Goal: Transaction & Acquisition: Purchase product/service

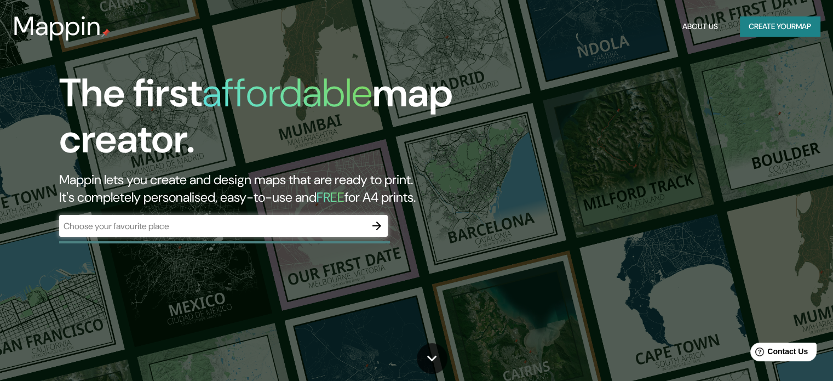
click at [158, 217] on div "​" at bounding box center [223, 226] width 329 height 22
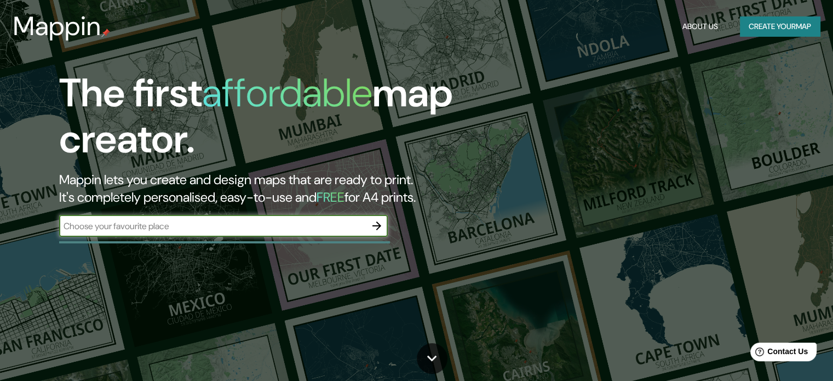
click at [175, 225] on input "text" at bounding box center [212, 226] width 307 height 13
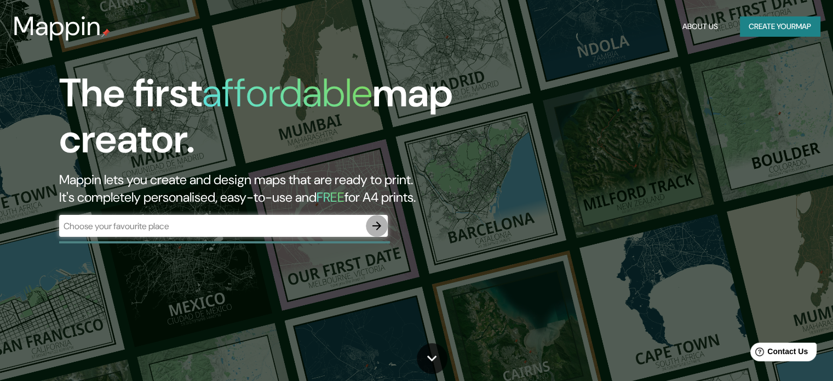
click at [380, 228] on icon "button" at bounding box center [376, 225] width 13 height 13
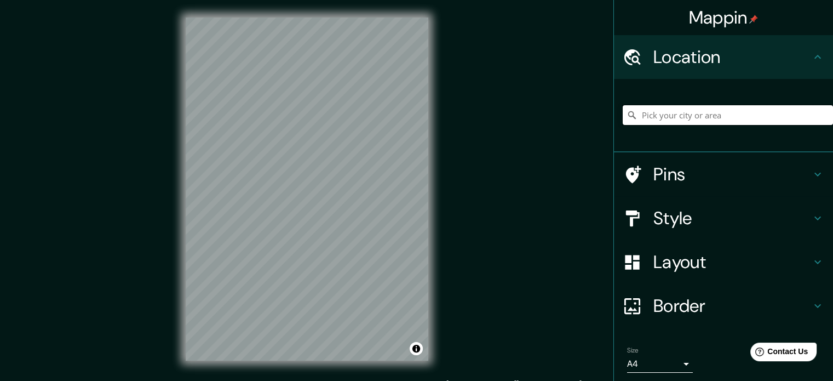
click at [670, 119] on input "Pick your city or area" at bounding box center [728, 115] width 210 height 20
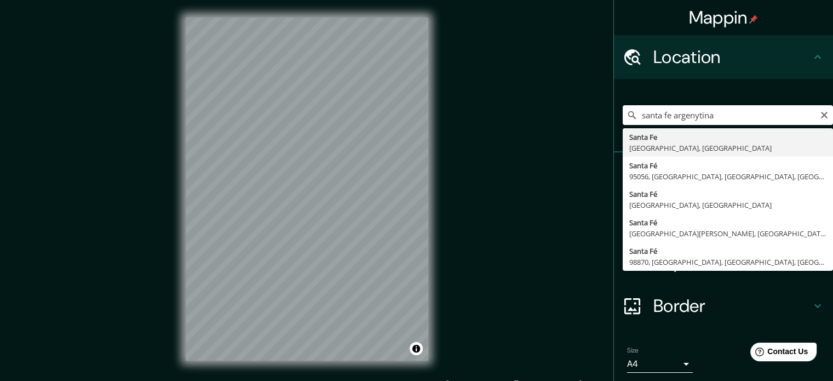
type input "[GEOGRAPHIC_DATA], [GEOGRAPHIC_DATA], [GEOGRAPHIC_DATA]"
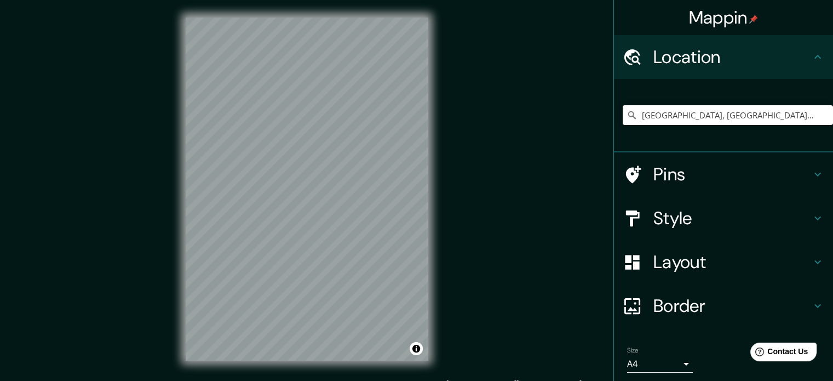
click at [653, 219] on h4 "Style" at bounding box center [732, 218] width 158 height 22
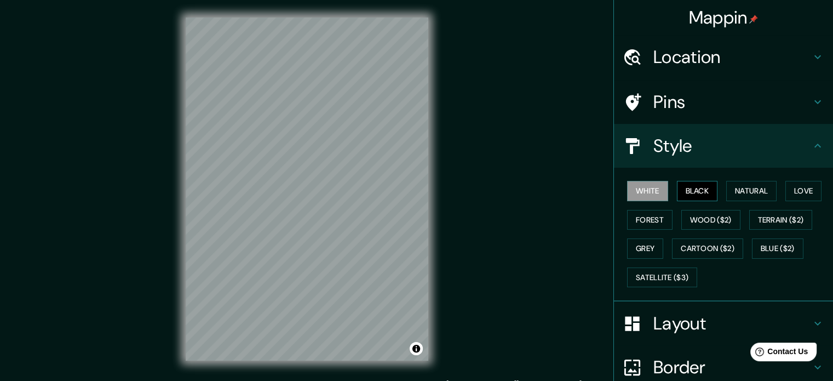
click at [684, 188] on button "Black" at bounding box center [697, 191] width 41 height 20
click at [754, 188] on button "Natural" at bounding box center [751, 191] width 50 height 20
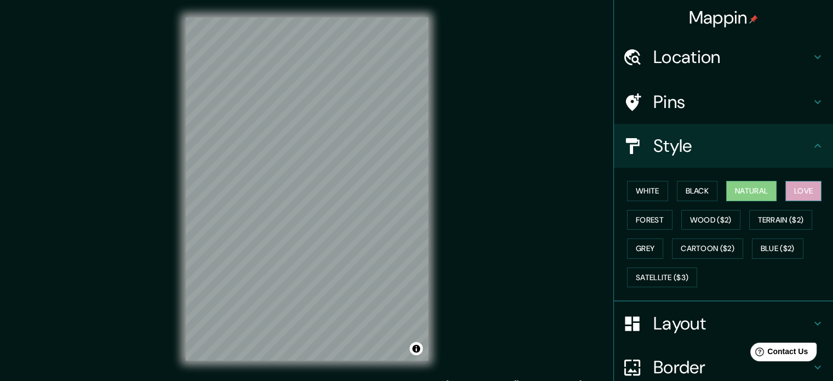
click at [806, 187] on button "Love" at bounding box center [803, 191] width 36 height 20
click at [805, 212] on button "Terrain ($2)" at bounding box center [781, 220] width 64 height 20
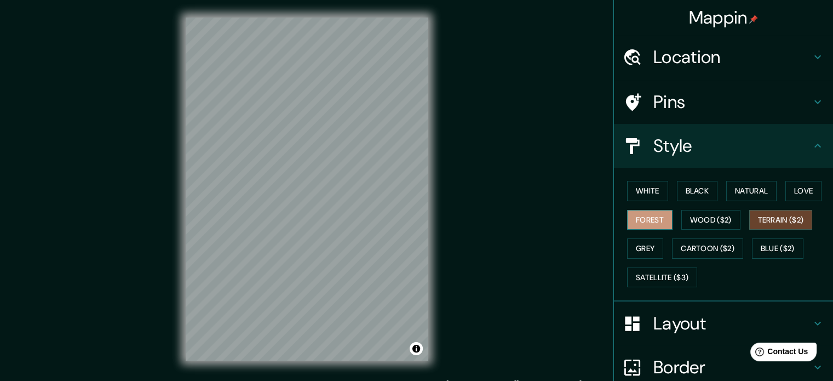
click at [641, 216] on button "Forest" at bounding box center [649, 220] width 45 height 20
click at [649, 248] on button "Grey" at bounding box center [645, 248] width 36 height 20
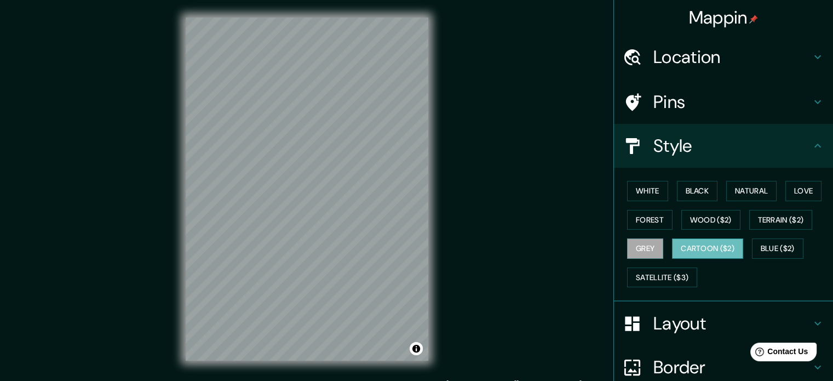
click at [701, 244] on button "Cartoon ($2)" at bounding box center [707, 248] width 71 height 20
click at [754, 246] on button "Blue ($2)" at bounding box center [777, 248] width 51 height 20
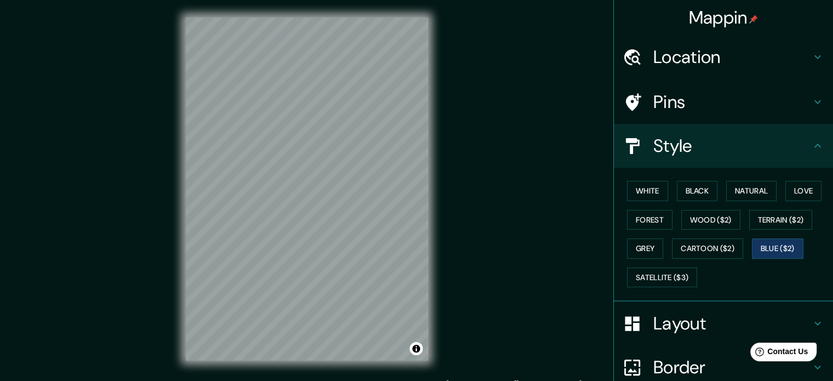
click at [671, 265] on div "White Black Natural Love Forest Wood ($2) Terrain ($2) Grey Cartoon ($2) Blue (…" at bounding box center [728, 233] width 210 height 115
click at [670, 269] on button "Satellite ($3)" at bounding box center [662, 277] width 70 height 20
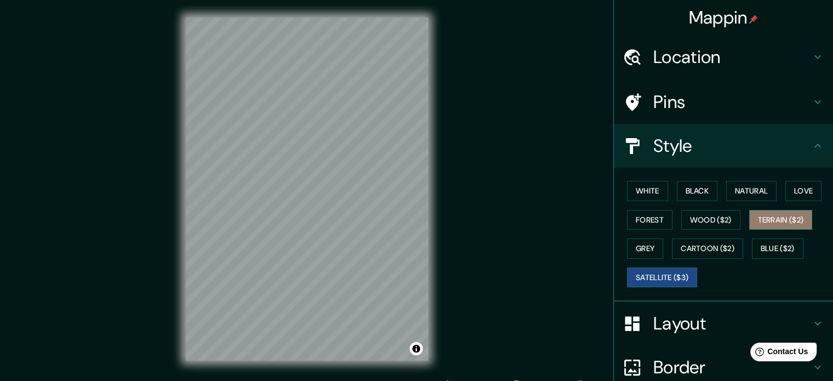
click at [779, 224] on button "Terrain ($2)" at bounding box center [781, 220] width 64 height 20
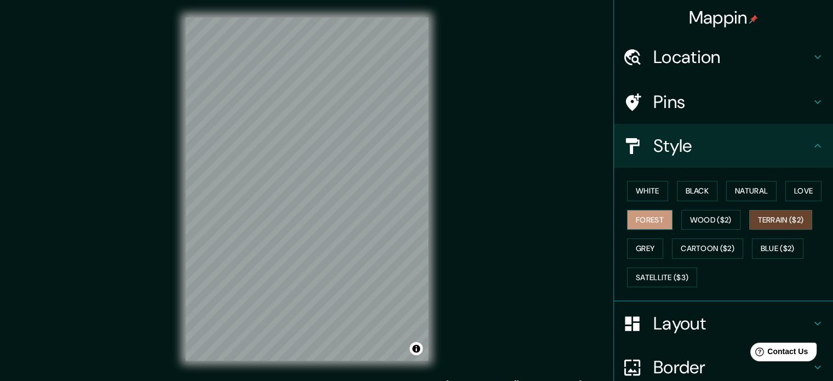
click at [631, 219] on button "Forest" at bounding box center [649, 220] width 45 height 20
click at [726, 217] on button "Wood ($2)" at bounding box center [710, 220] width 59 height 20
click at [648, 219] on button "Forest" at bounding box center [649, 220] width 45 height 20
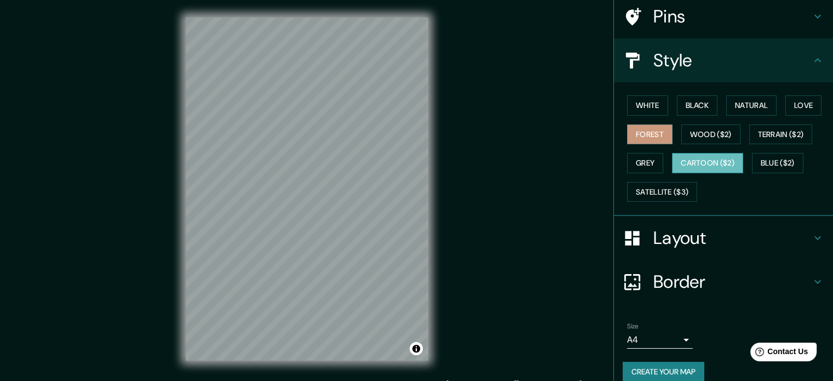
scroll to position [91, 0]
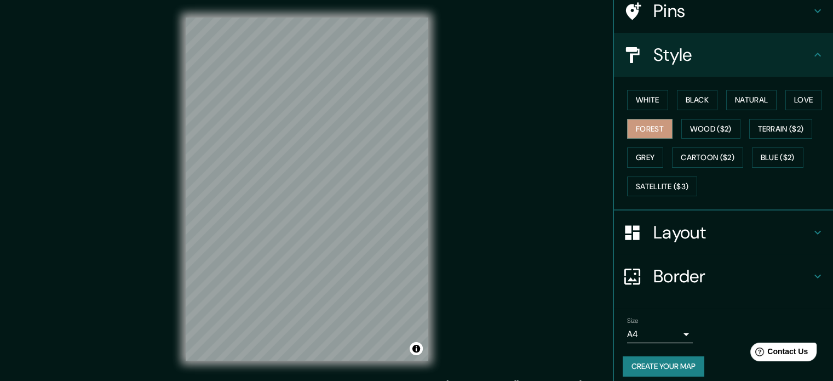
click at [694, 270] on h4 "Border" at bounding box center [732, 276] width 158 height 22
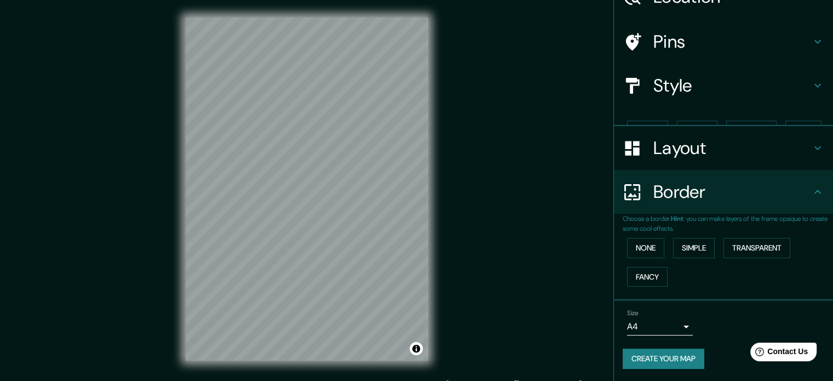
scroll to position [42, 0]
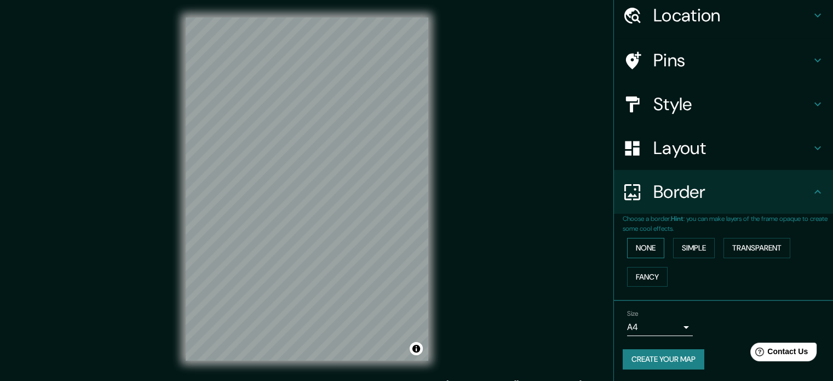
click at [627, 254] on button "None" at bounding box center [645, 248] width 37 height 20
click at [677, 249] on button "Simple" at bounding box center [694, 248] width 42 height 20
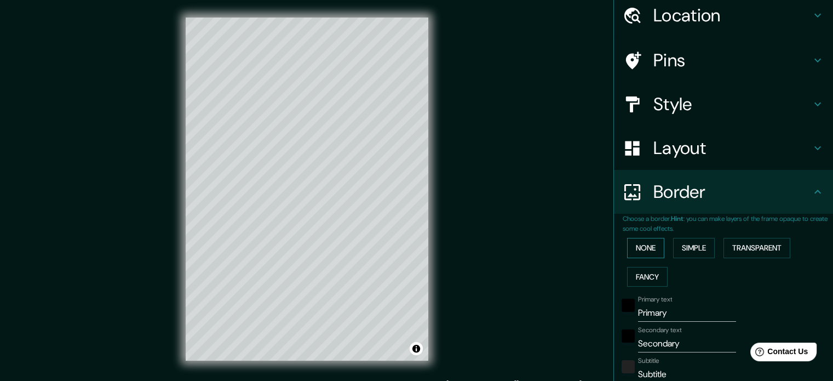
click at [646, 245] on button "None" at bounding box center [645, 248] width 37 height 20
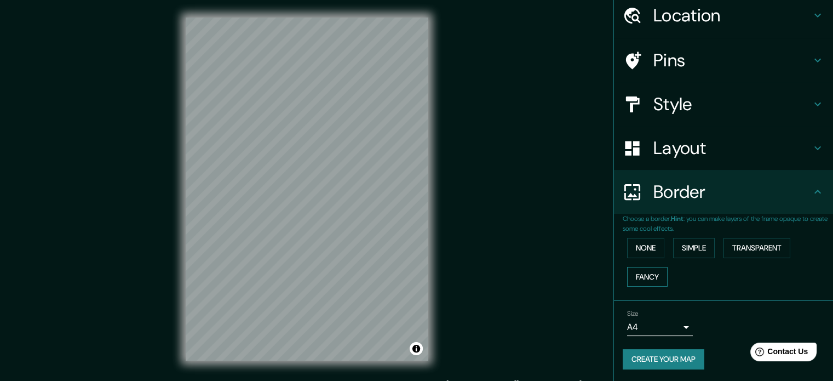
click at [647, 270] on button "Fancy" at bounding box center [647, 277] width 41 height 20
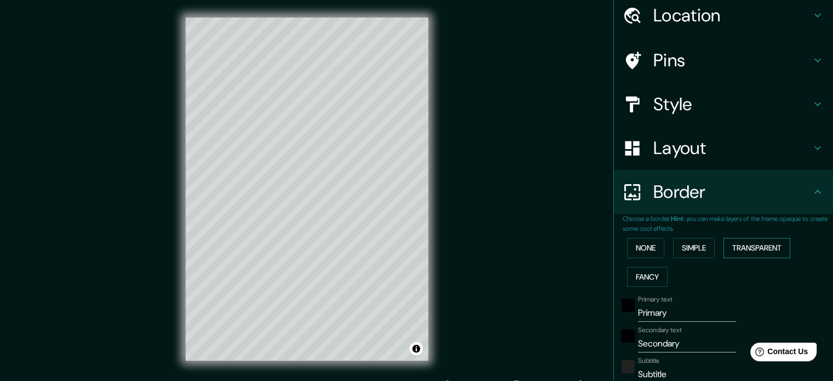
click at [745, 245] on button "Transparent" at bounding box center [756, 248] width 67 height 20
click at [653, 247] on button "None" at bounding box center [645, 248] width 37 height 20
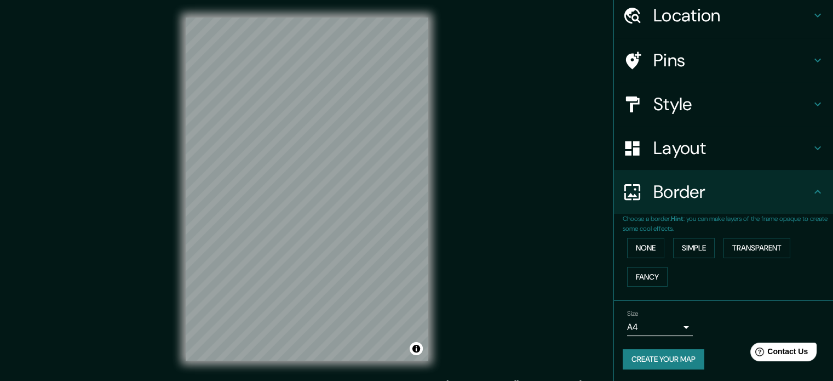
click at [686, 156] on h4 "Layout" at bounding box center [732, 148] width 158 height 22
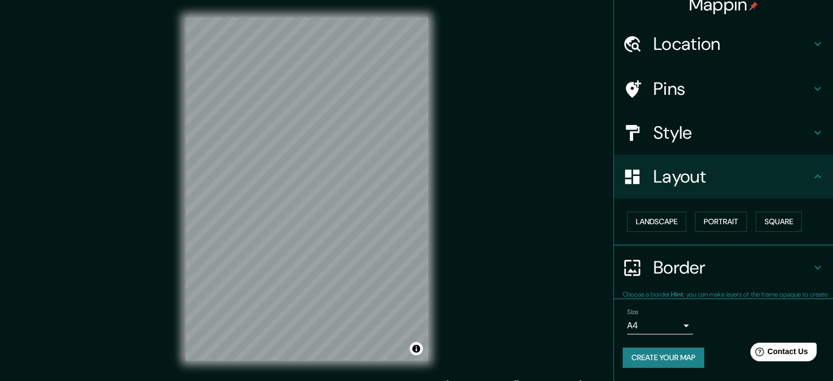
scroll to position [12, 0]
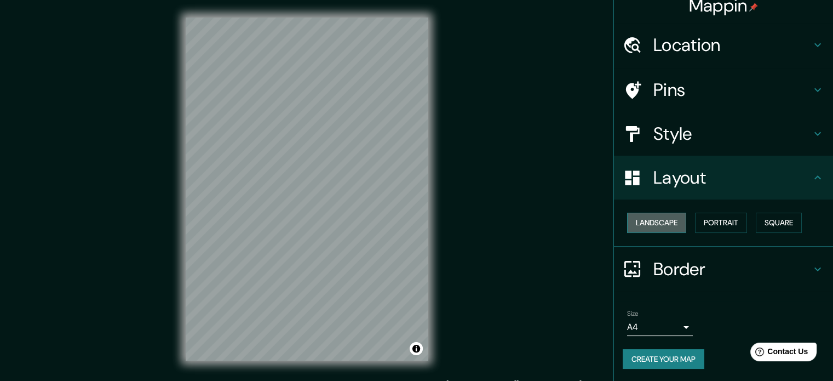
click at [661, 225] on button "Landscape" at bounding box center [656, 222] width 59 height 20
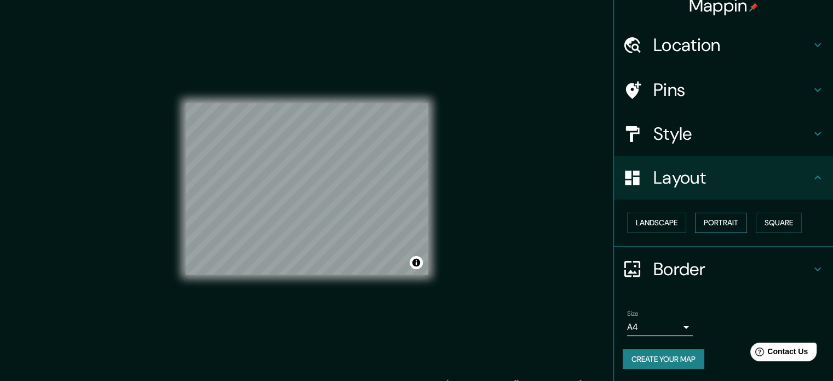
click at [711, 224] on button "Portrait" at bounding box center [721, 222] width 52 height 20
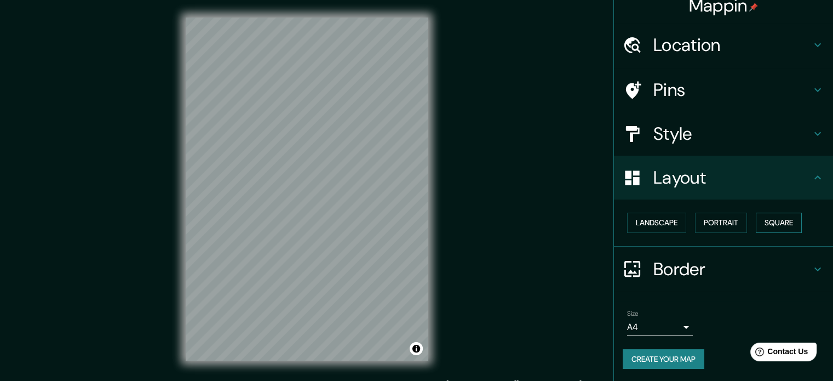
click at [759, 223] on button "Square" at bounding box center [779, 222] width 46 height 20
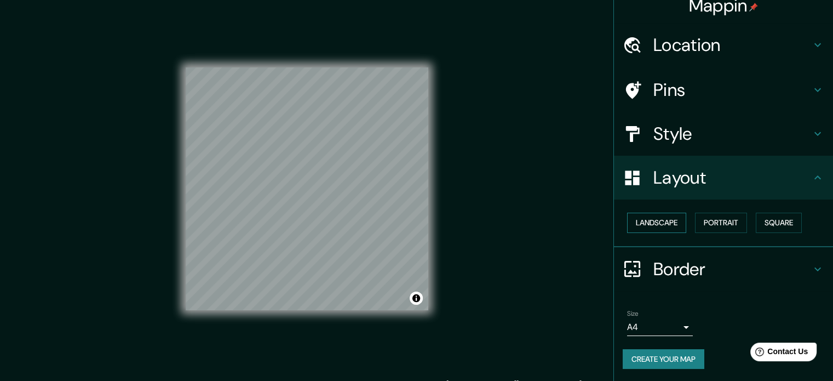
click at [651, 219] on button "Landscape" at bounding box center [656, 222] width 59 height 20
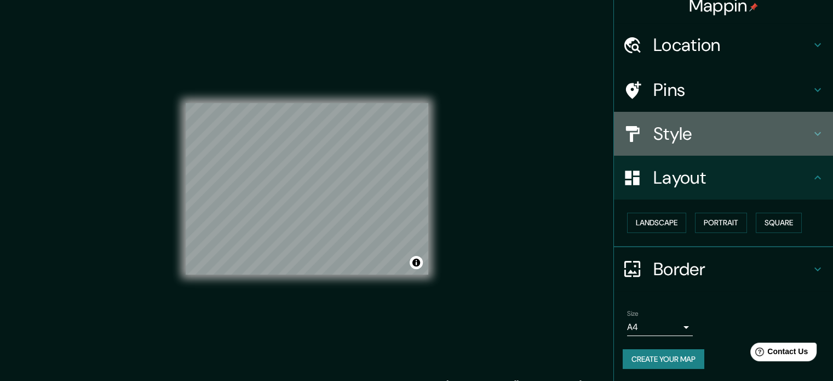
click at [677, 137] on h4 "Style" at bounding box center [732, 134] width 158 height 22
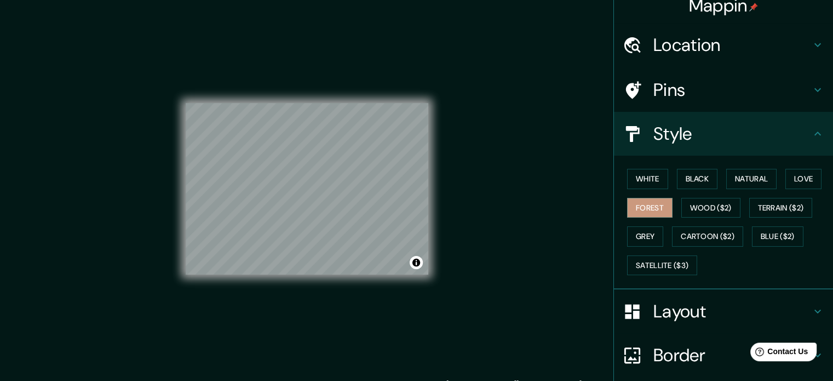
click at [673, 95] on h4 "Pins" at bounding box center [732, 90] width 158 height 22
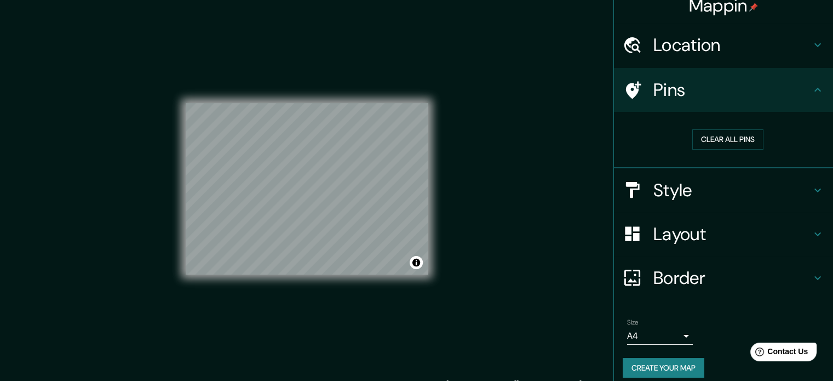
click at [673, 95] on h4 "Pins" at bounding box center [732, 90] width 158 height 22
click at [686, 48] on h4 "Location" at bounding box center [732, 45] width 158 height 22
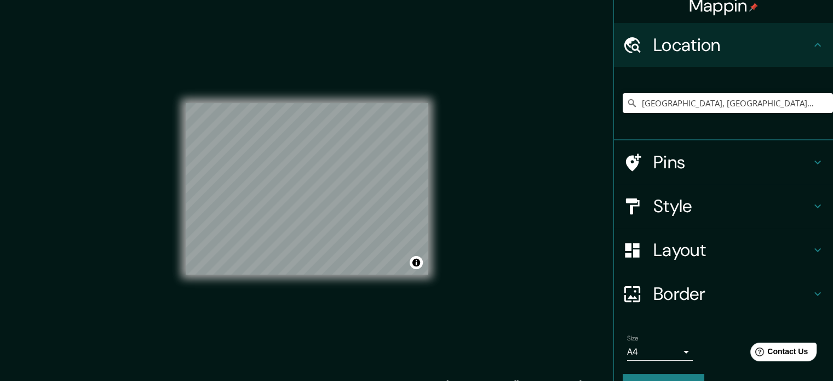
click at [686, 48] on h4 "Location" at bounding box center [732, 45] width 158 height 22
click at [681, 208] on h4 "Style" at bounding box center [732, 206] width 158 height 22
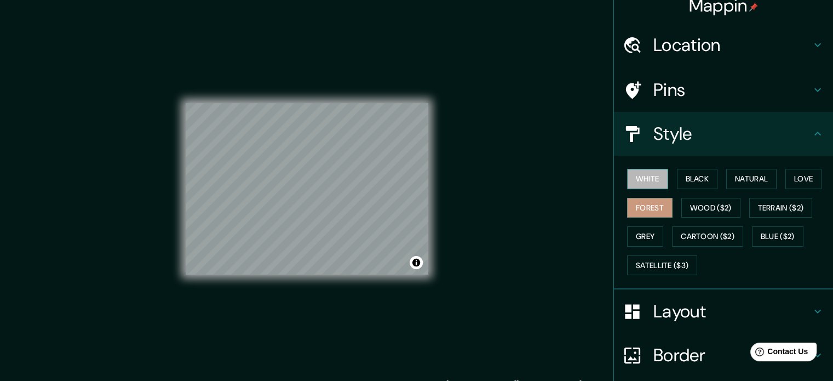
click at [657, 177] on button "White" at bounding box center [647, 179] width 41 height 20
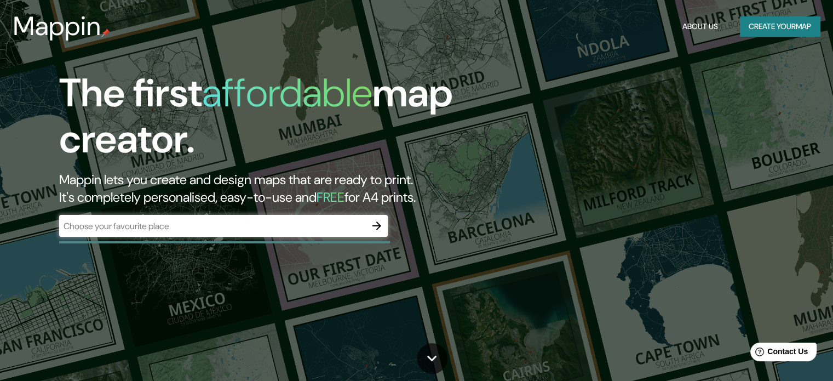
click at [265, 217] on div "​" at bounding box center [223, 226] width 329 height 22
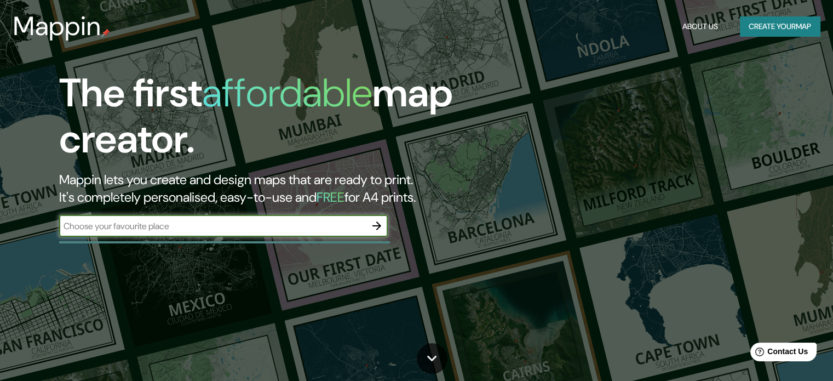
click at [383, 229] on icon "button" at bounding box center [376, 225] width 13 height 13
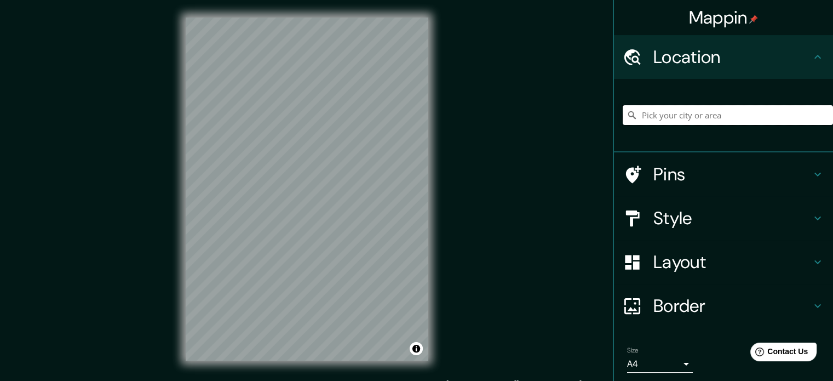
click at [691, 118] on input "Pick your city or area" at bounding box center [728, 115] width 210 height 20
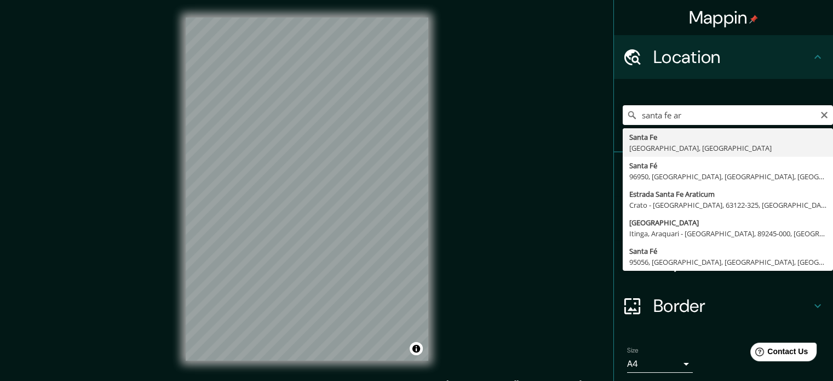
type input "[GEOGRAPHIC_DATA], [GEOGRAPHIC_DATA], [GEOGRAPHIC_DATA]"
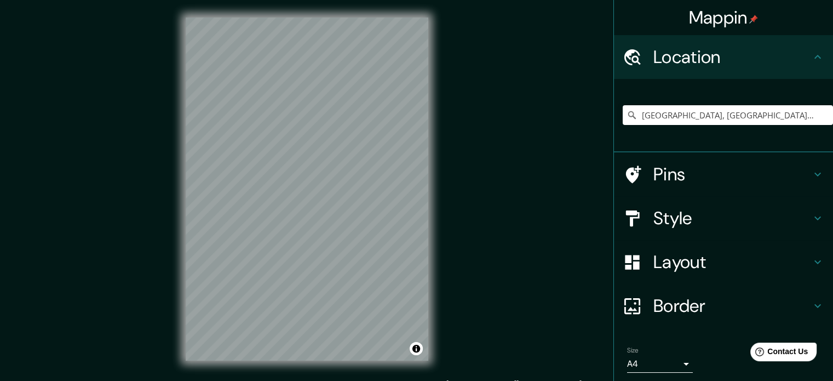
click at [702, 215] on h4 "Style" at bounding box center [732, 218] width 158 height 22
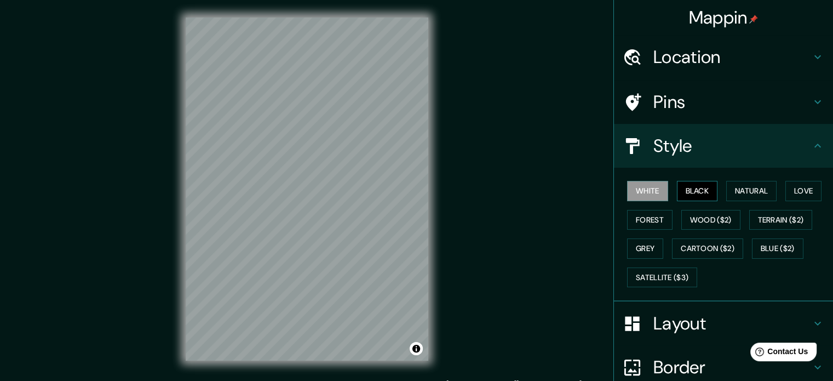
click at [677, 181] on button "Black" at bounding box center [697, 191] width 41 height 20
click at [728, 190] on button "Natural" at bounding box center [751, 191] width 50 height 20
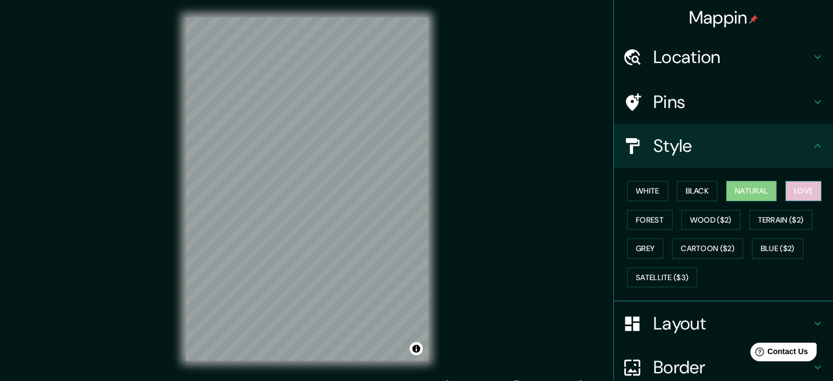
click at [793, 184] on button "Love" at bounding box center [803, 191] width 36 height 20
click at [646, 210] on button "Forest" at bounding box center [649, 220] width 45 height 20
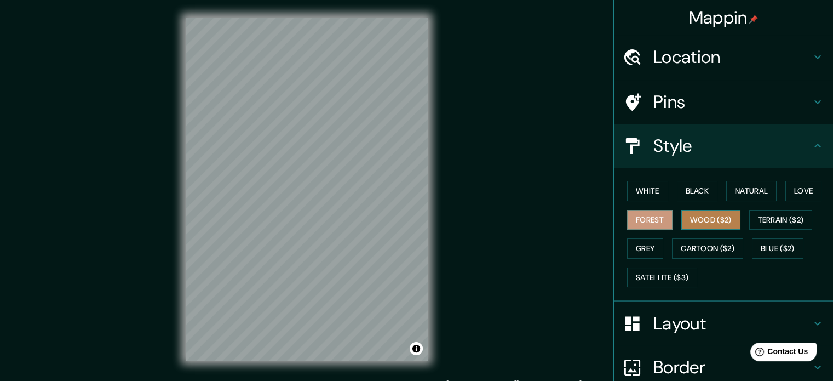
click at [688, 211] on button "Wood ($2)" at bounding box center [710, 220] width 59 height 20
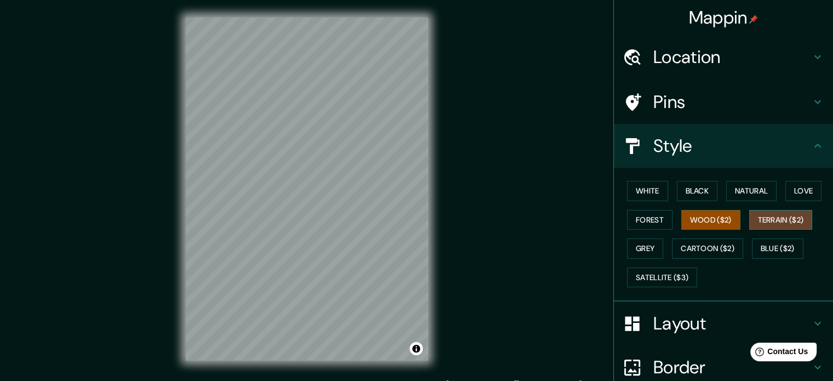
click at [762, 214] on button "Terrain ($2)" at bounding box center [781, 220] width 64 height 20
click at [627, 243] on button "Grey" at bounding box center [645, 248] width 36 height 20
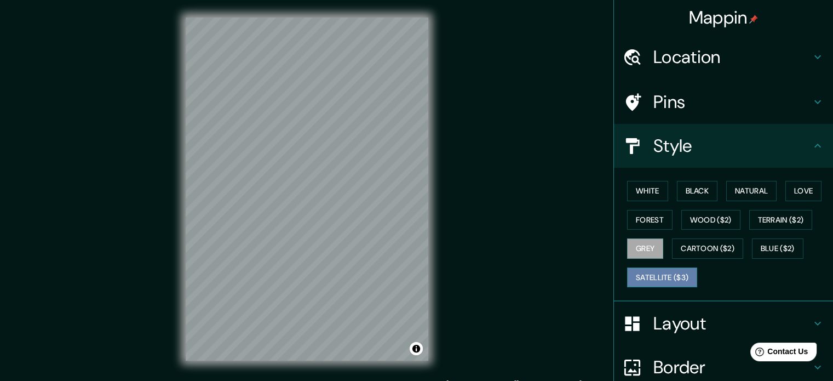
click at [650, 274] on button "Satellite ($3)" at bounding box center [662, 277] width 70 height 20
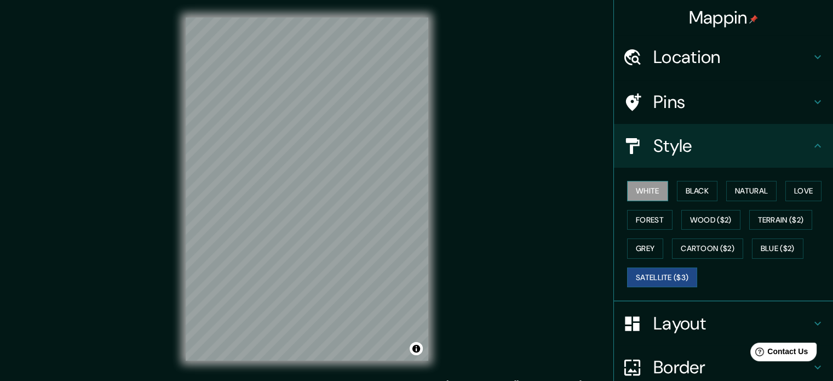
click at [648, 185] on button "White" at bounding box center [647, 191] width 41 height 20
click at [656, 312] on h4 "Layout" at bounding box center [732, 323] width 158 height 22
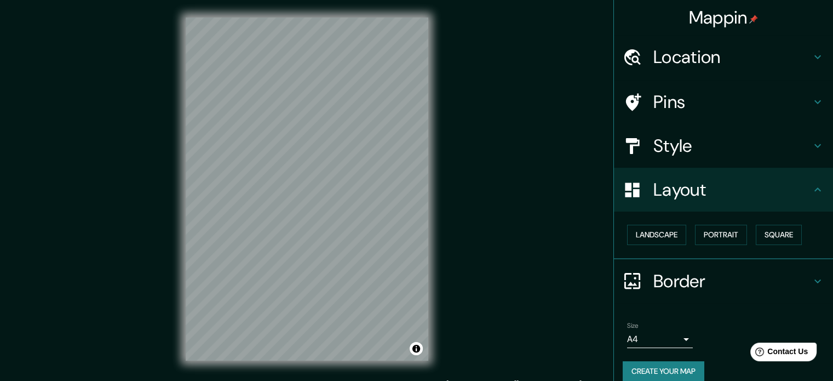
scroll to position [12, 0]
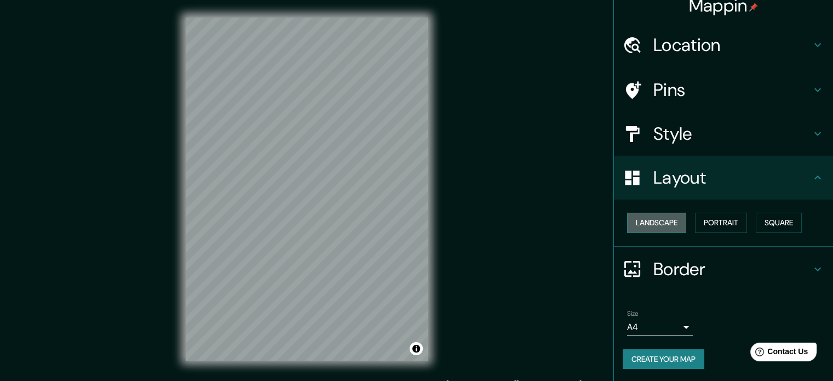
click at [664, 214] on button "Landscape" at bounding box center [656, 222] width 59 height 20
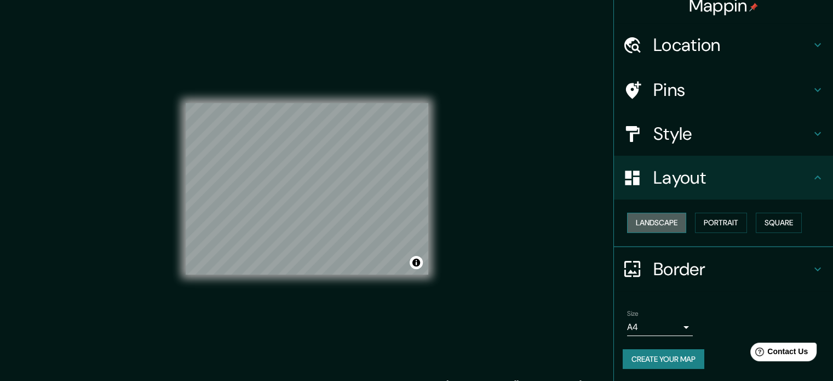
click at [677, 216] on button "Landscape" at bounding box center [656, 222] width 59 height 20
click at [714, 219] on button "Portrait" at bounding box center [721, 222] width 52 height 20
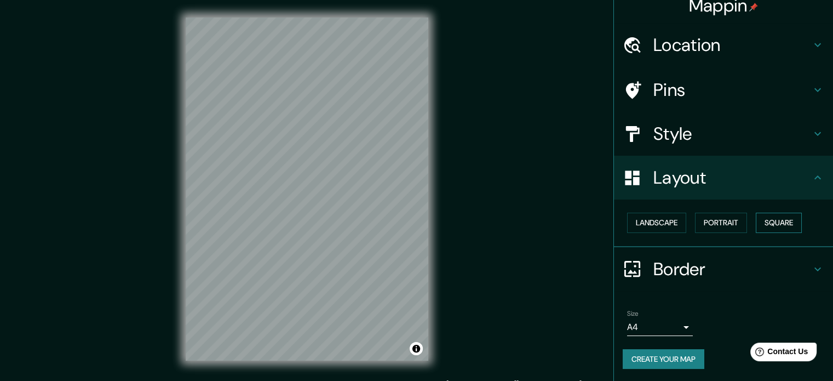
click at [772, 216] on button "Square" at bounding box center [779, 222] width 46 height 20
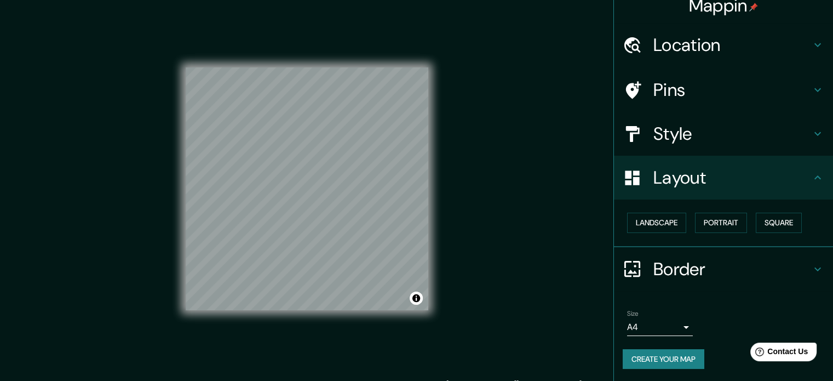
click at [749, 221] on div "Landscape Portrait Square" at bounding box center [728, 222] width 210 height 29
click at [695, 225] on button "Portrait" at bounding box center [721, 222] width 52 height 20
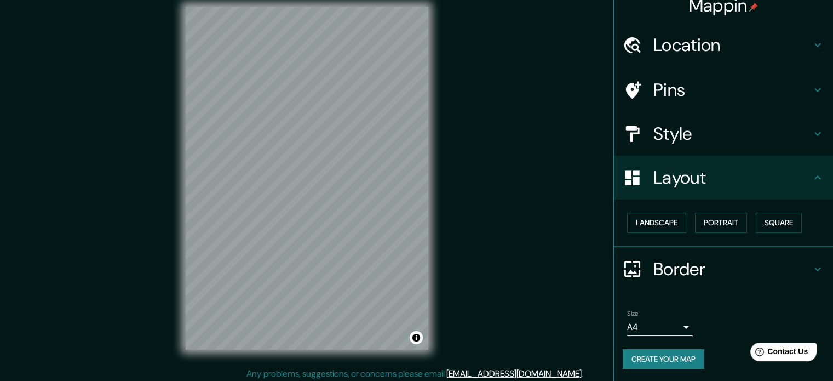
scroll to position [14, 0]
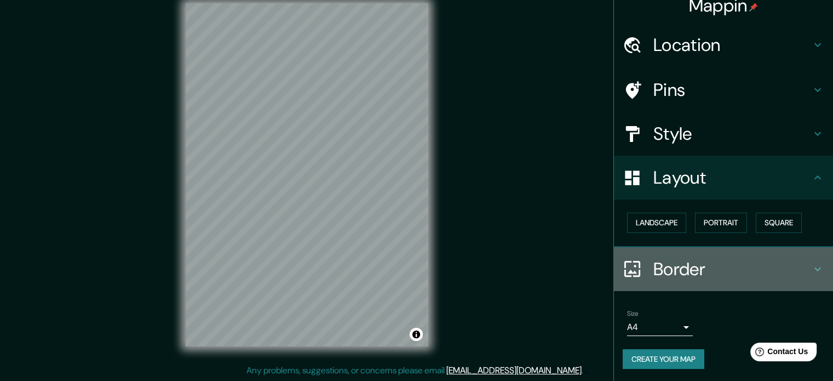
click at [689, 269] on h4 "Border" at bounding box center [732, 269] width 158 height 22
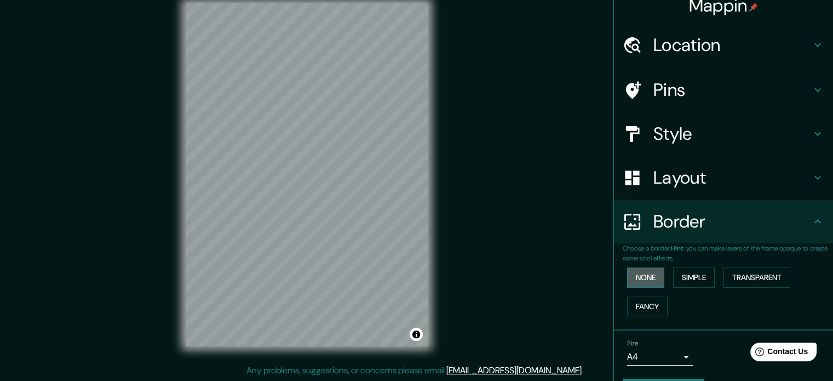
click at [651, 274] on button "None" at bounding box center [645, 277] width 37 height 20
click at [673, 277] on button "Simple" at bounding box center [694, 277] width 42 height 20
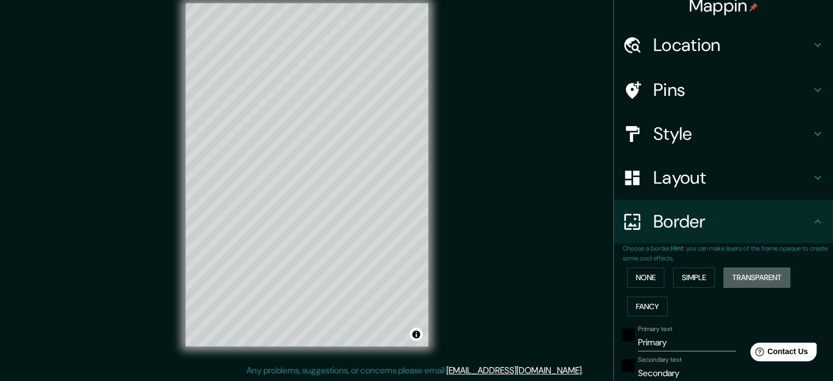
click at [745, 278] on button "Transparent" at bounding box center [756, 277] width 67 height 20
click at [640, 300] on button "Fancy" at bounding box center [647, 306] width 41 height 20
click at [637, 279] on button "None" at bounding box center [645, 277] width 37 height 20
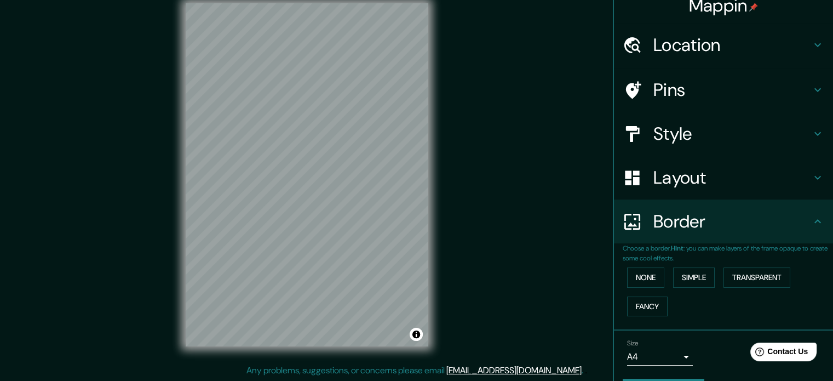
scroll to position [0, 0]
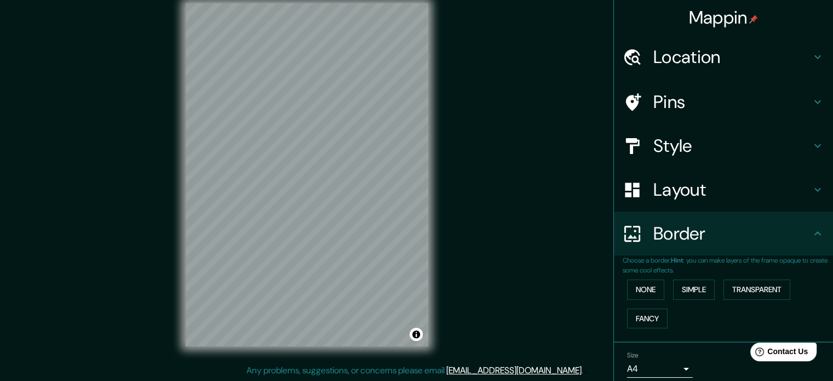
click at [693, 105] on h4 "Pins" at bounding box center [732, 102] width 158 height 22
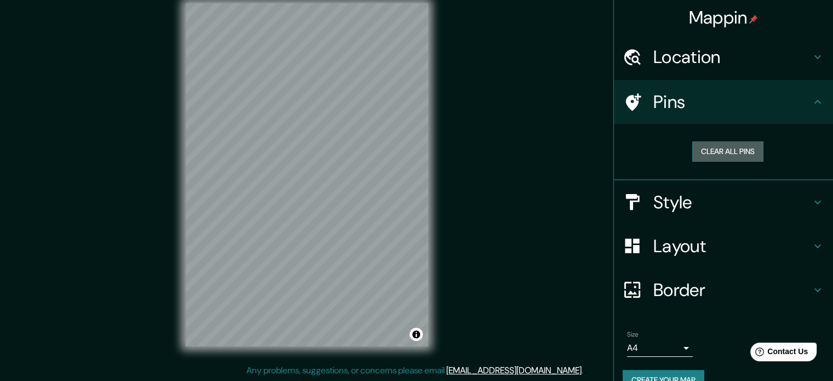
click at [708, 144] on button "Clear all pins" at bounding box center [727, 151] width 71 height 20
click at [727, 150] on button "Clear all pins" at bounding box center [727, 151] width 71 height 20
click at [653, 94] on h4 "Pins" at bounding box center [732, 102] width 158 height 22
click at [626, 100] on icon at bounding box center [633, 102] width 15 height 18
click at [809, 94] on div "Pins" at bounding box center [723, 102] width 219 height 44
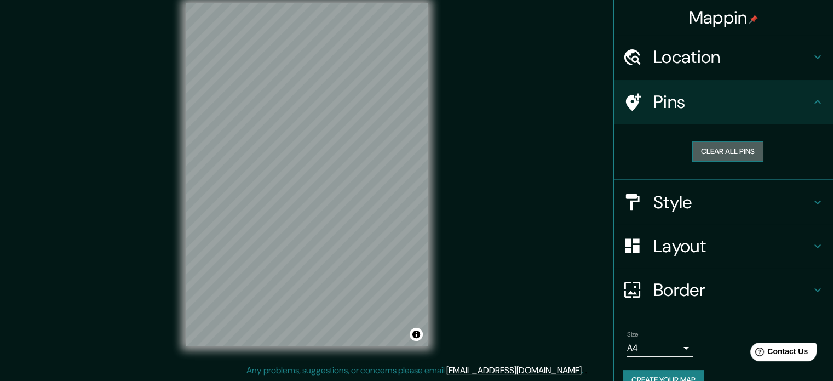
click at [733, 145] on button "Clear all pins" at bounding box center [727, 151] width 71 height 20
click at [378, 175] on div at bounding box center [375, 174] width 9 height 9
click at [410, 175] on div at bounding box center [407, 171] width 9 height 9
click at [405, 146] on div at bounding box center [405, 143] width 9 height 9
